Goal: Information Seeking & Learning: Find specific fact

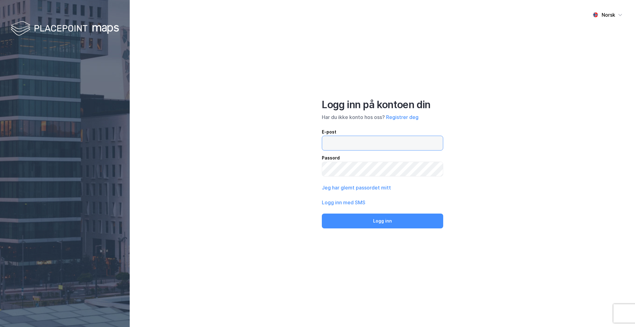
type input "[EMAIL_ADDRESS][DOMAIN_NAME]"
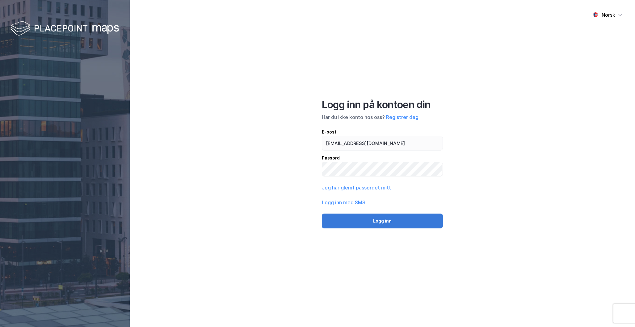
click at [391, 222] on button "Logg inn" at bounding box center [382, 221] width 121 height 15
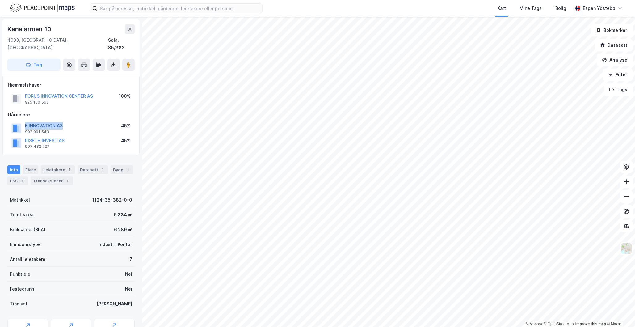
drag, startPoint x: 66, startPoint y: 116, endPoint x: 26, endPoint y: 116, distance: 40.2
click at [26, 121] on div "E INNOVATION AS 992 901 543 45%" at bounding box center [71, 128] width 127 height 15
copy button "E INNOVATION AS"
click at [61, 141] on div "Hjemmelshaver FORUS INNOVATION CENTER AS 925 160 563 100% Gårdeiere E INNOVATIO…" at bounding box center [70, 116] width 137 height 80
